Goal: Information Seeking & Learning: Learn about a topic

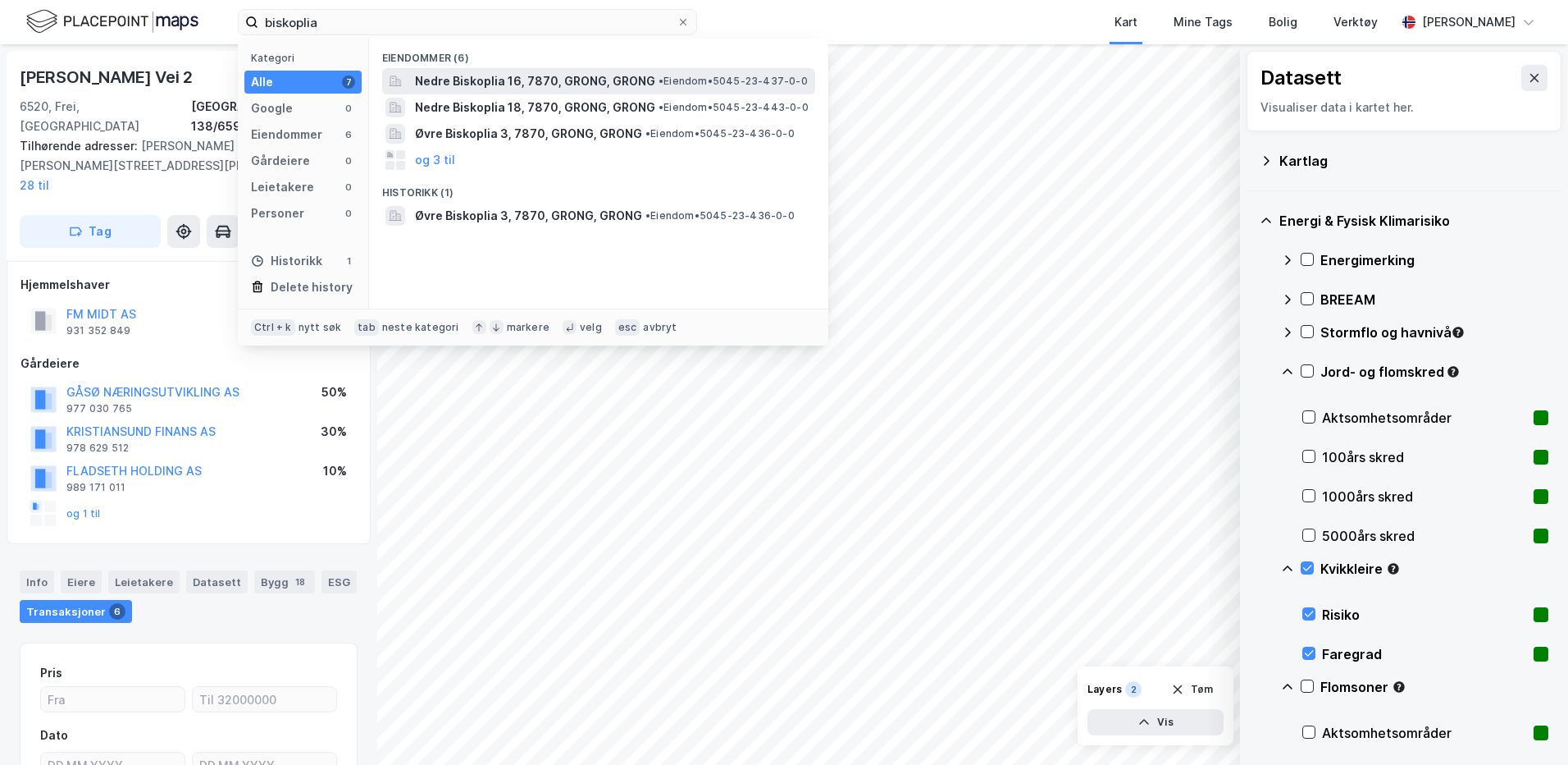
click at [508, 82] on span "Nedre Biskoplia 16, 7870, GRONG, GRONG" at bounding box center [535, 81] width 240 height 20
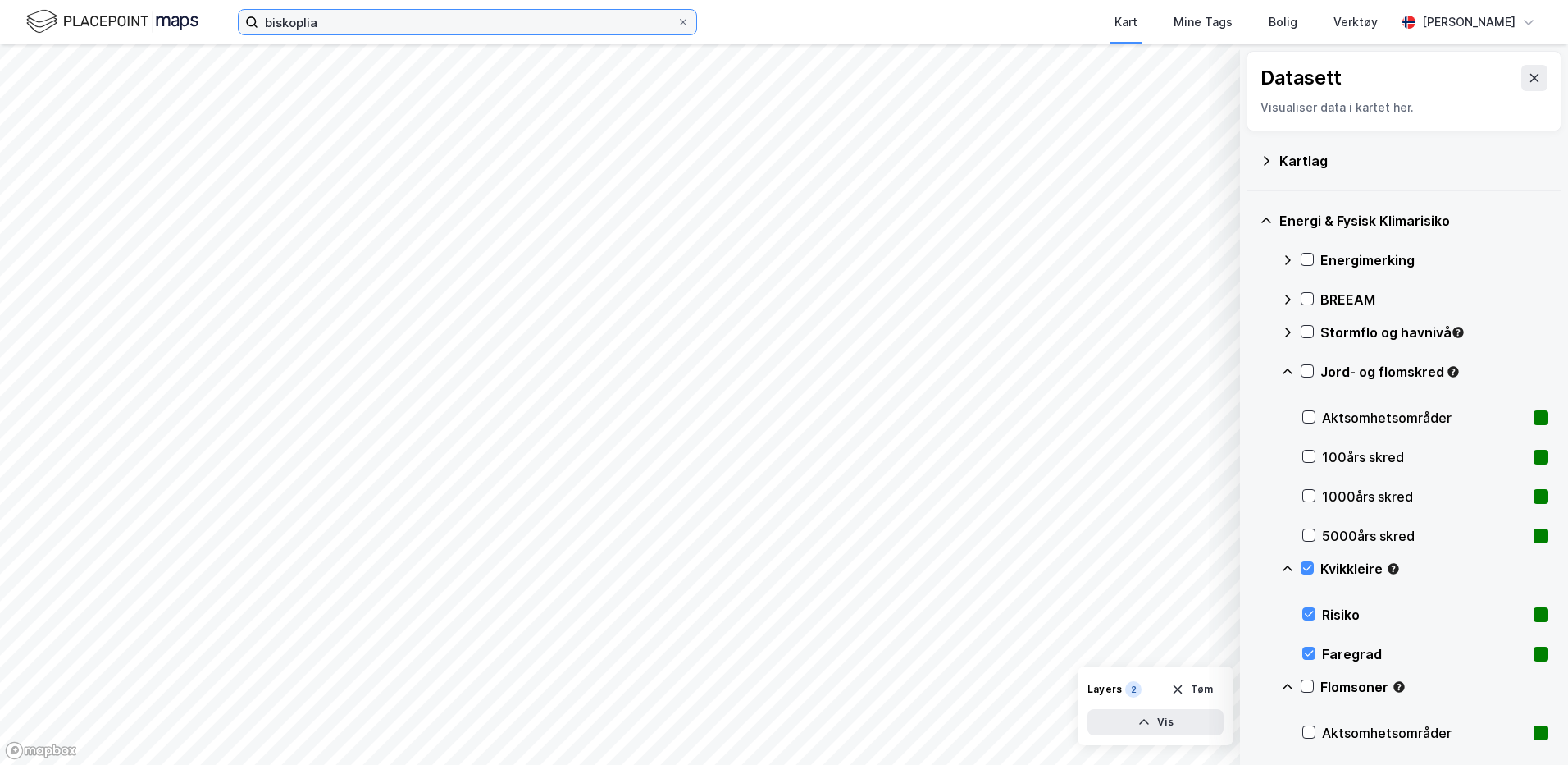
click at [346, 31] on input "biskoplia" at bounding box center [468, 22] width 418 height 25
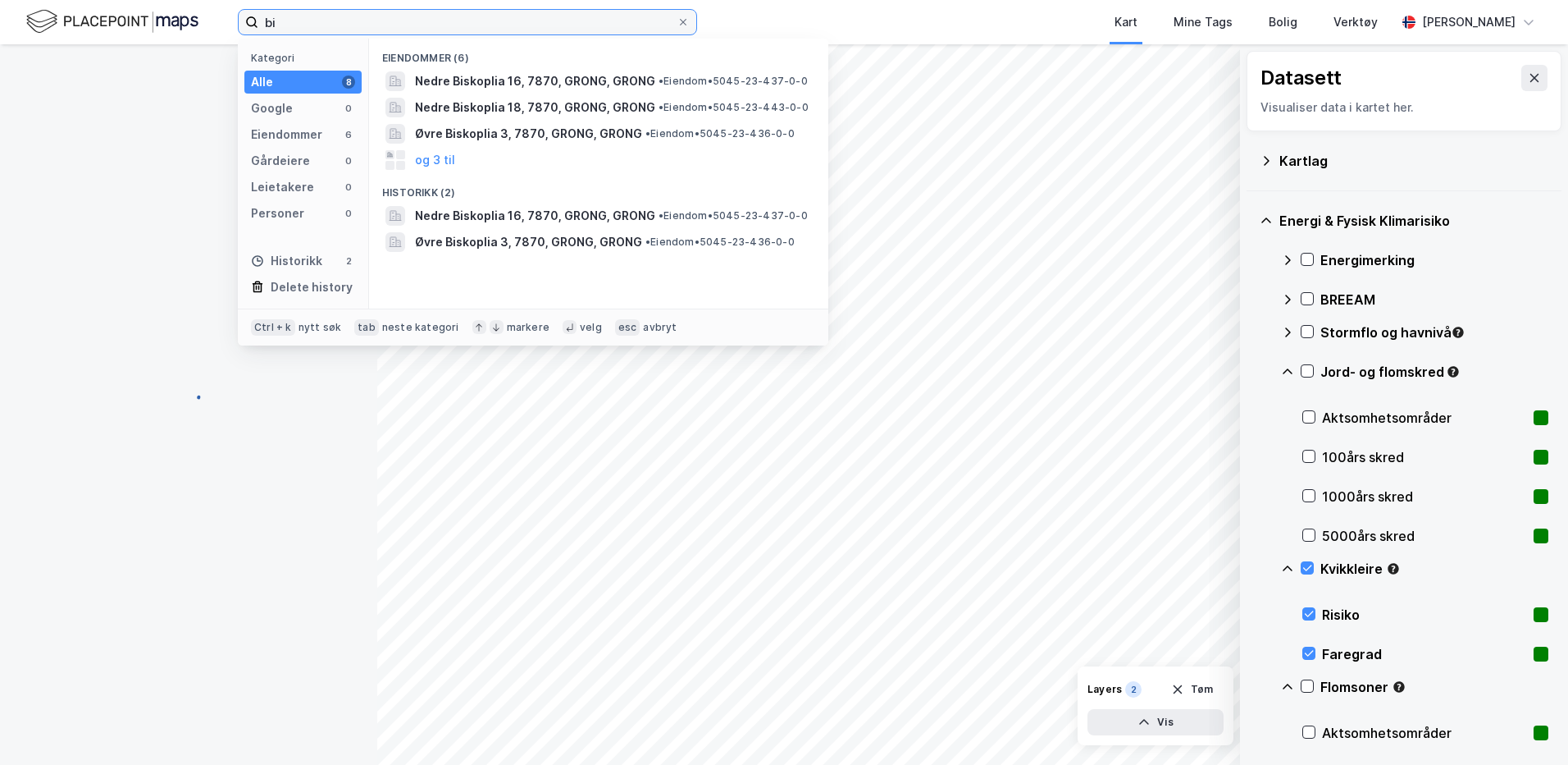
type input "b"
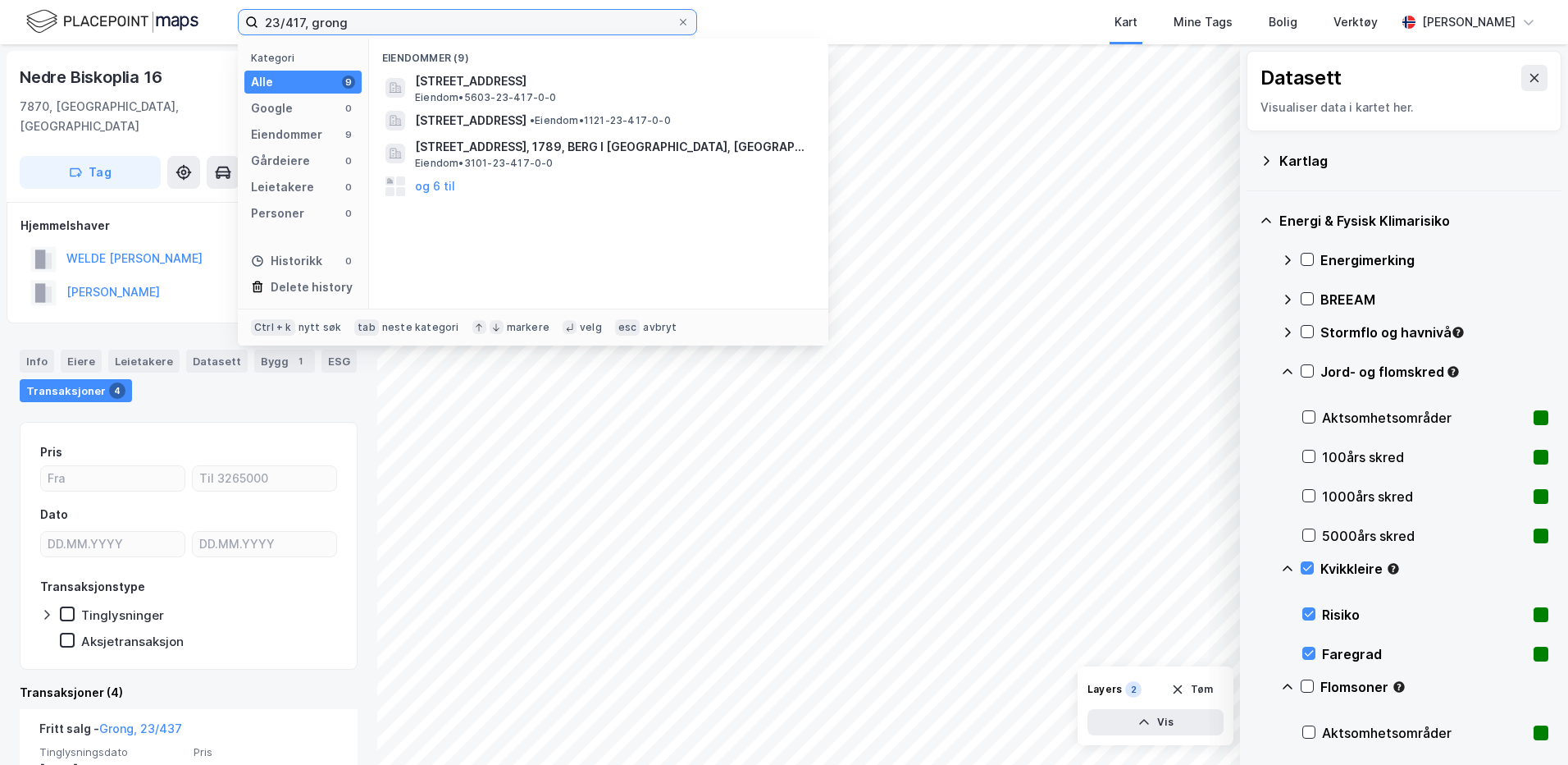
type input "23/417, grong"
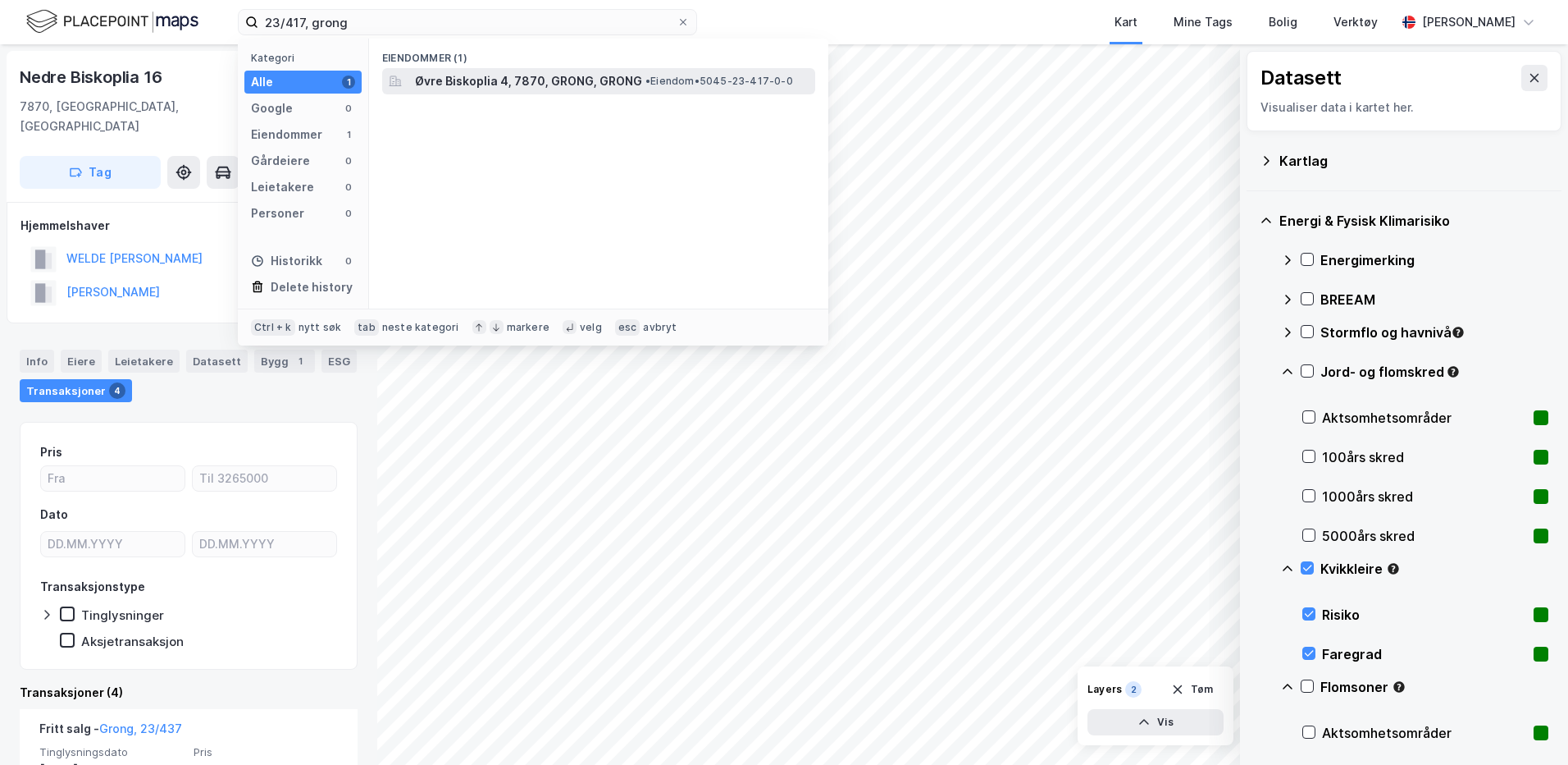
click at [460, 90] on span "Øvre Biskoplia 4, 7870, GRONG, GRONG" at bounding box center [528, 81] width 227 height 20
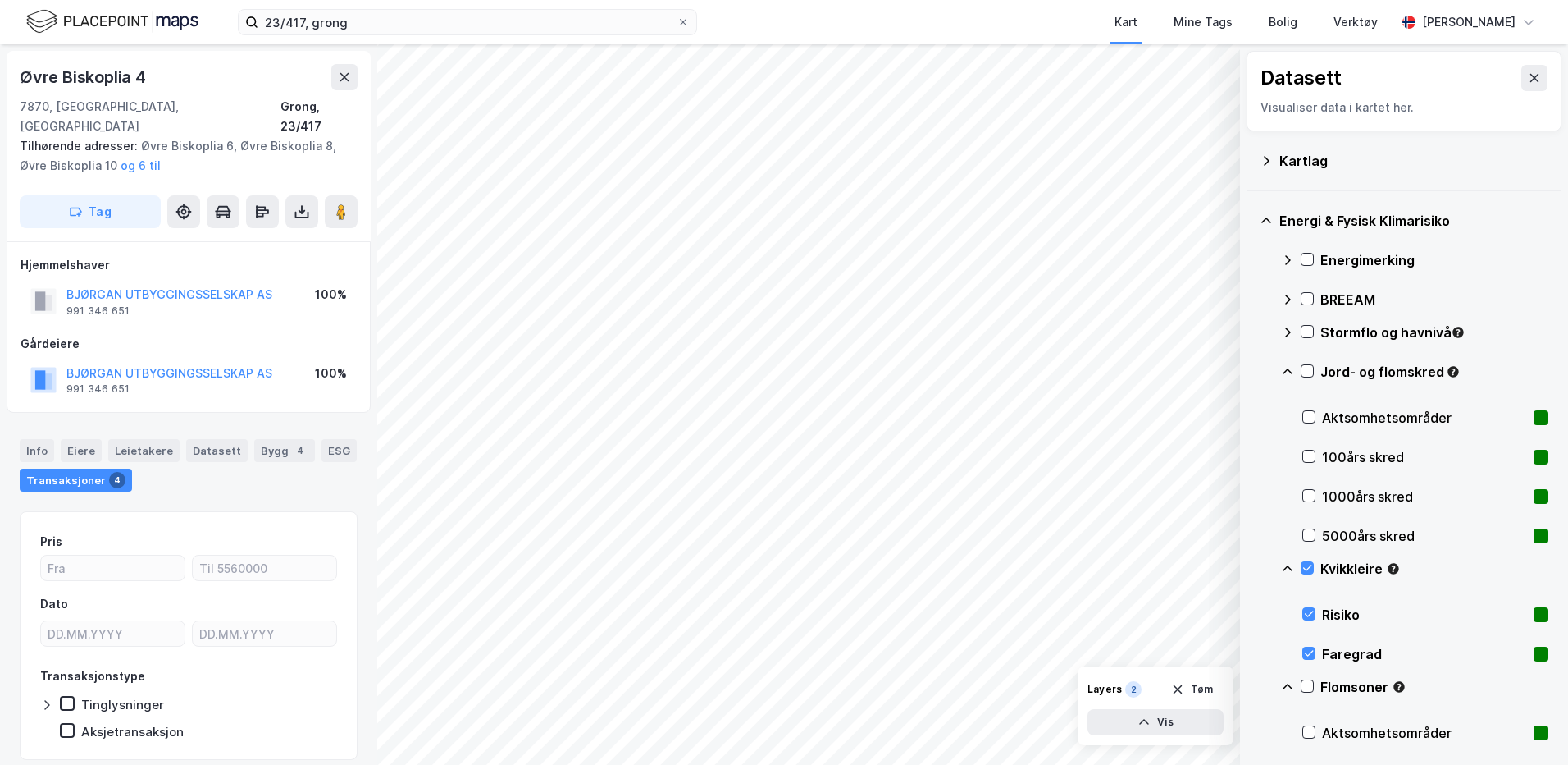
scroll to position [2, 0]
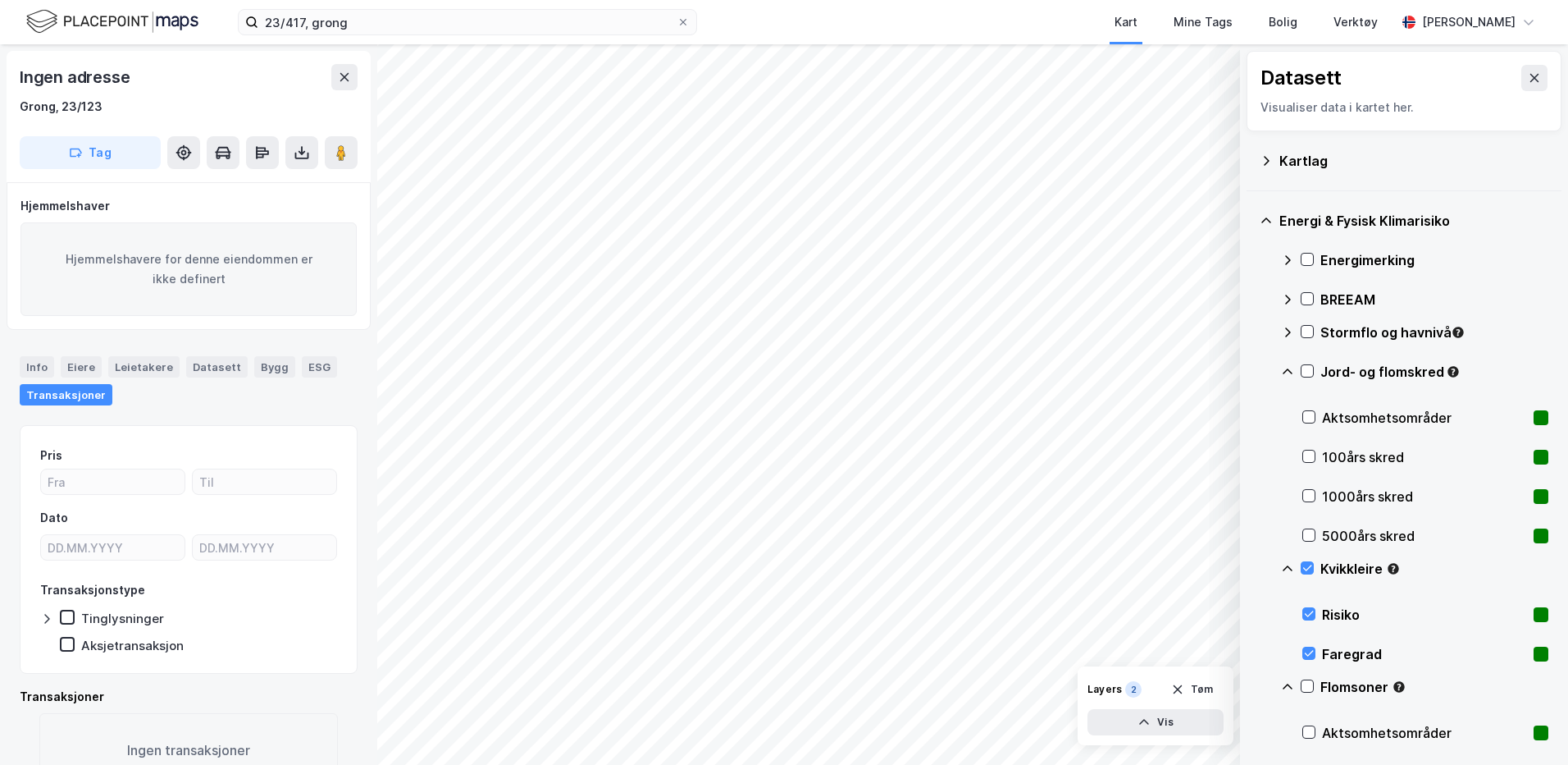
scroll to position [2, 0]
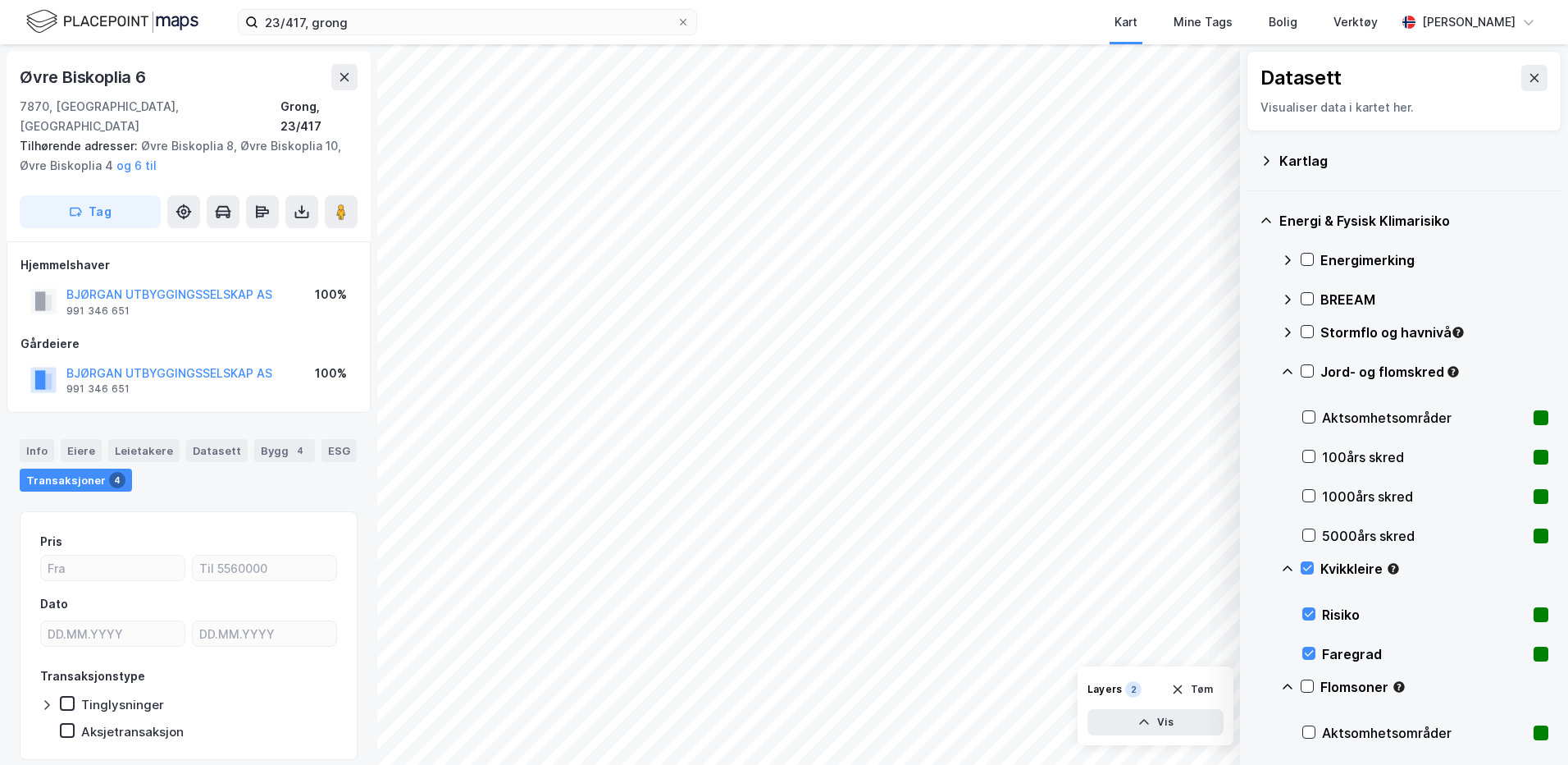
scroll to position [2, 0]
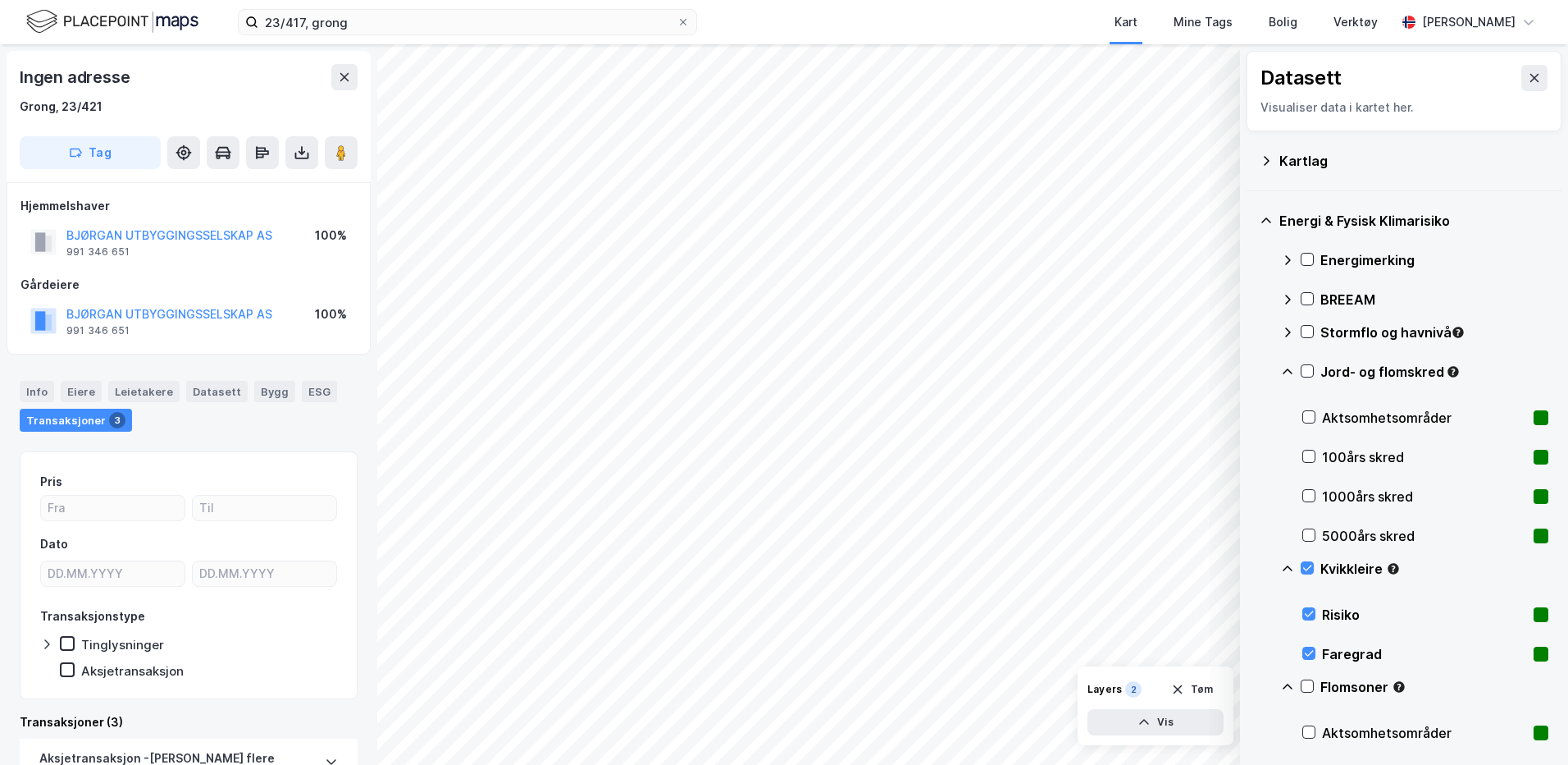
click at [230, 224] on div "BJØRGAN UTBYGGINGSSELSKAP AS 991 346 651 100%" at bounding box center [189, 242] width 336 height 39
click at [0, 0] on button "BJØRGAN UTBYGGINGSSELSKAP AS" at bounding box center [0, 0] width 0 height 0
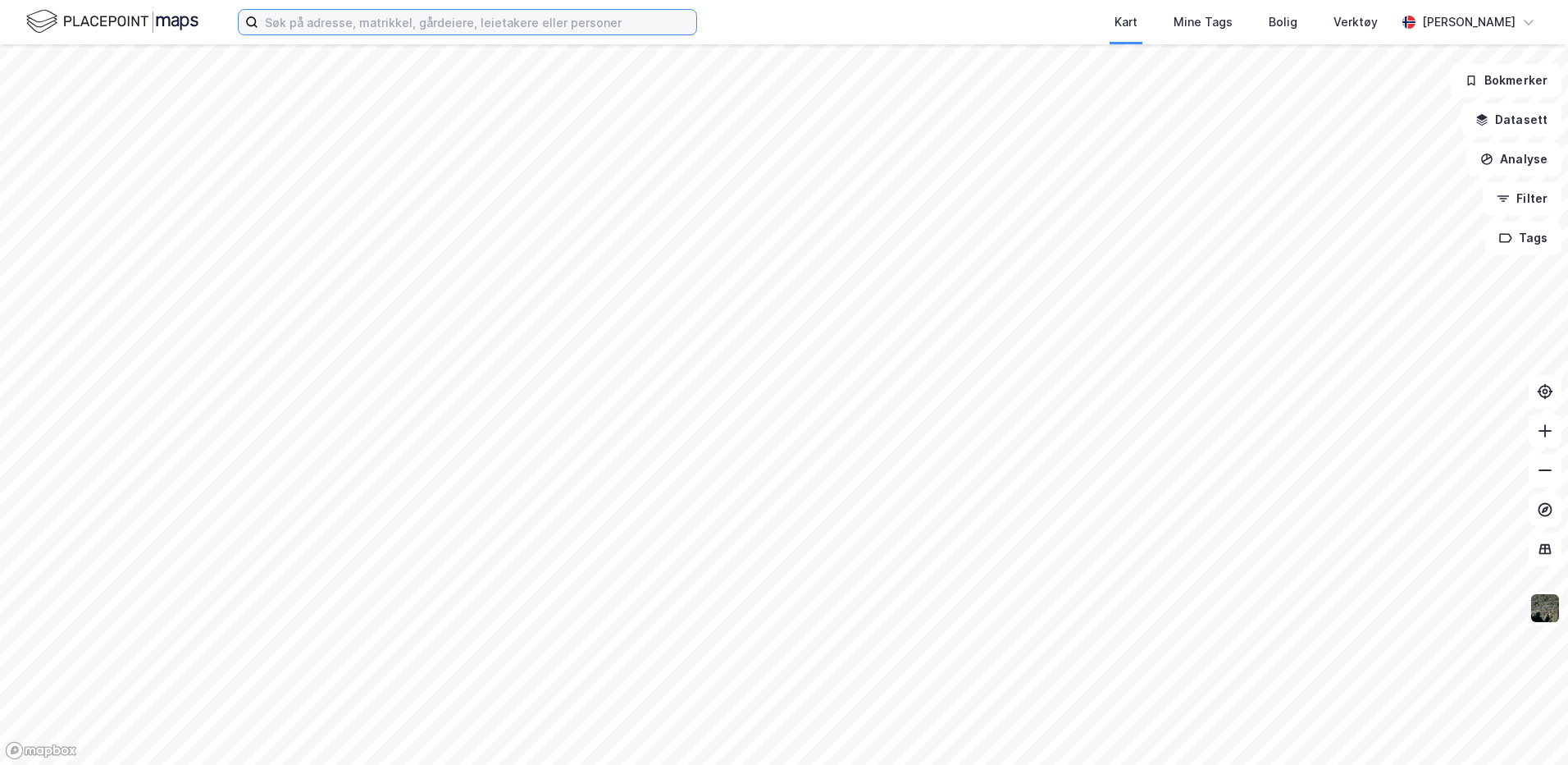
click at [409, 22] on input at bounding box center [478, 22] width 438 height 25
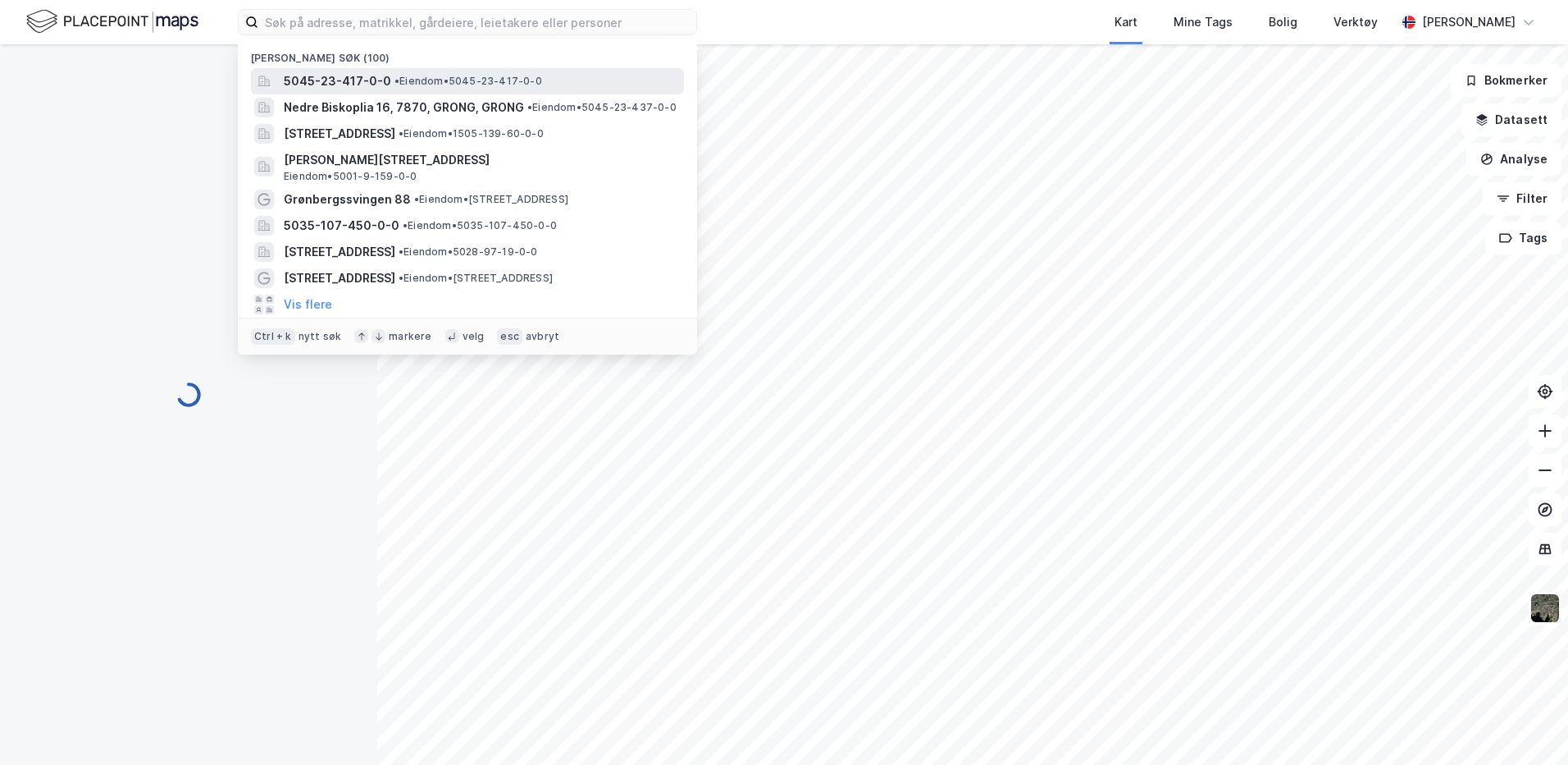
click at [399, 80] on span "• Eiendom • 5045-23-417-0-0" at bounding box center [469, 81] width 148 height 13
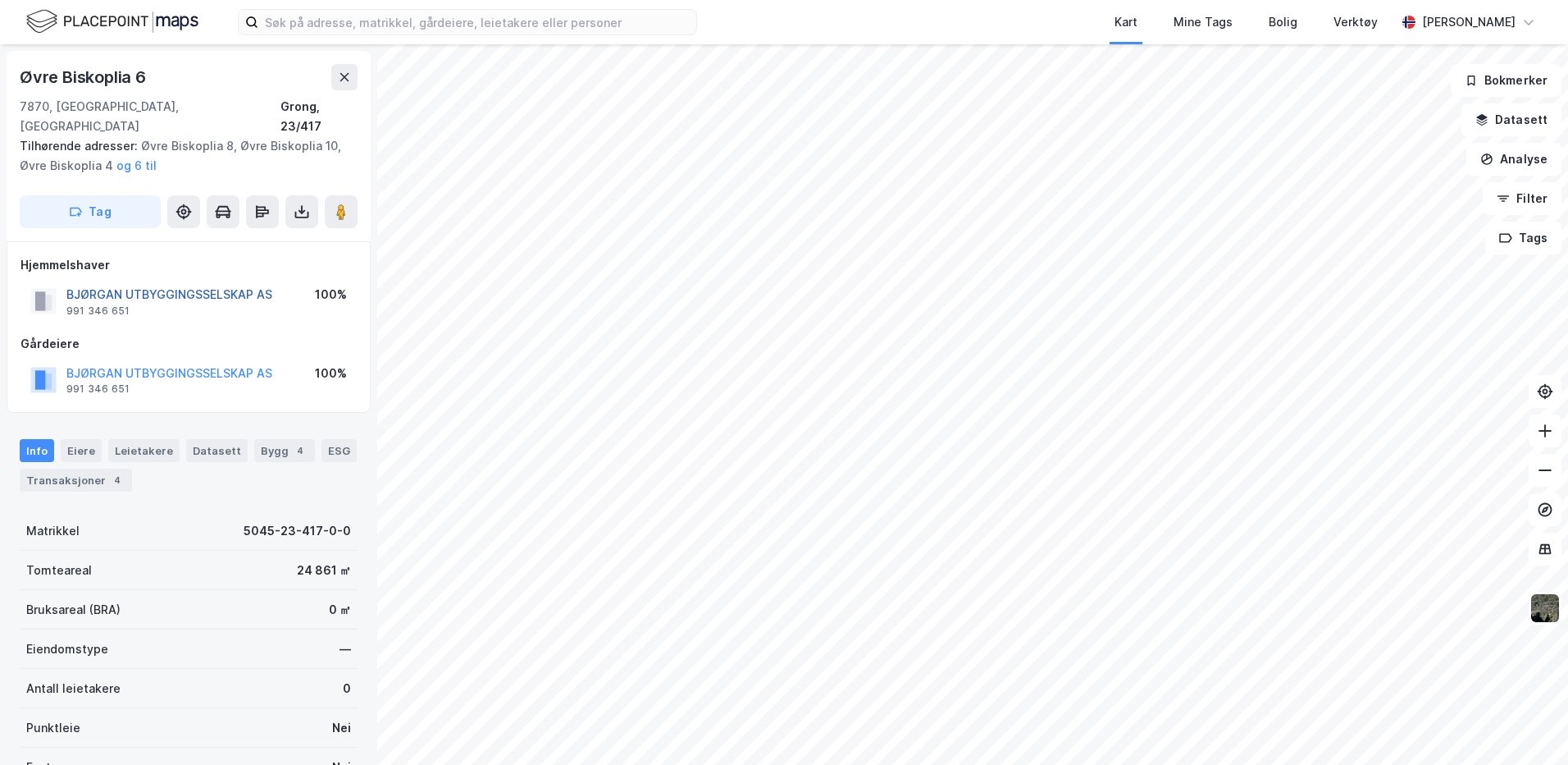
click at [0, 0] on button "BJØRGAN UTBYGGINGSSELSKAP AS" at bounding box center [0, 0] width 0 height 0
